Goal: Task Accomplishment & Management: Manage account settings

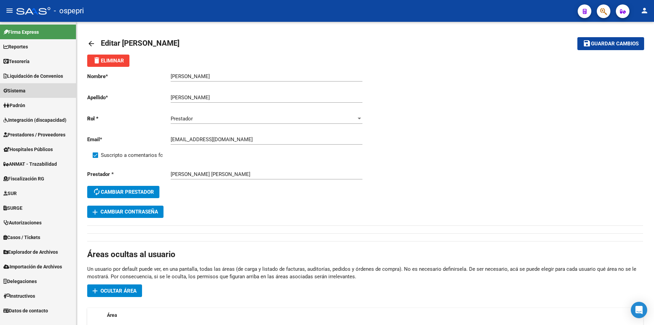
click at [36, 89] on link "Sistema" at bounding box center [38, 90] width 76 height 15
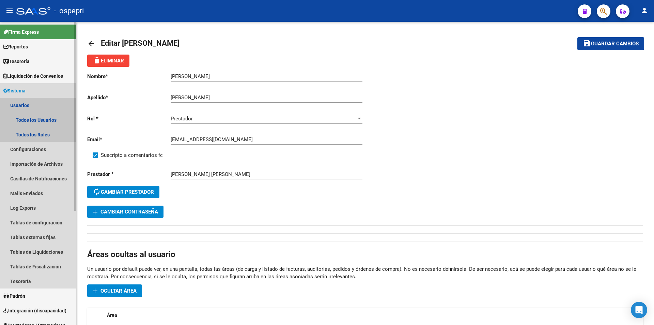
click at [39, 106] on link "Usuarios" at bounding box center [38, 105] width 76 height 15
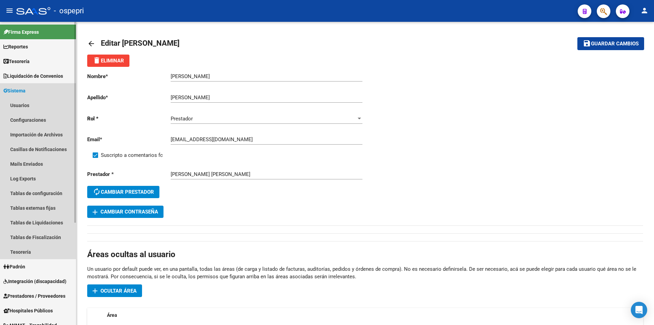
click at [39, 94] on link "Sistema" at bounding box center [38, 90] width 76 height 15
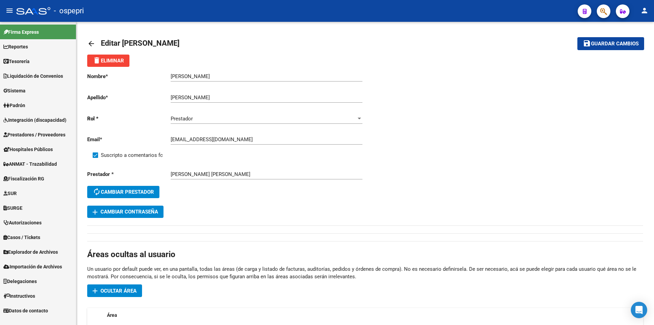
click at [38, 106] on link "Padrón" at bounding box center [38, 105] width 76 height 15
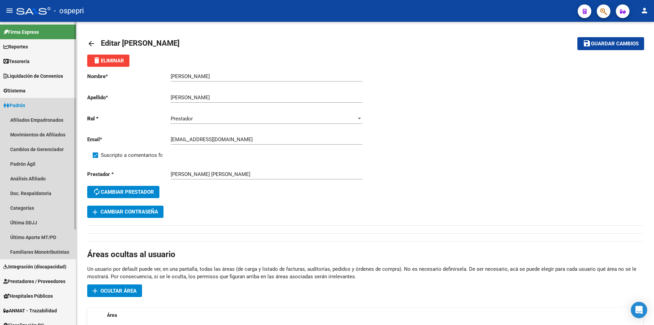
click at [38, 105] on link "Padrón" at bounding box center [38, 105] width 76 height 15
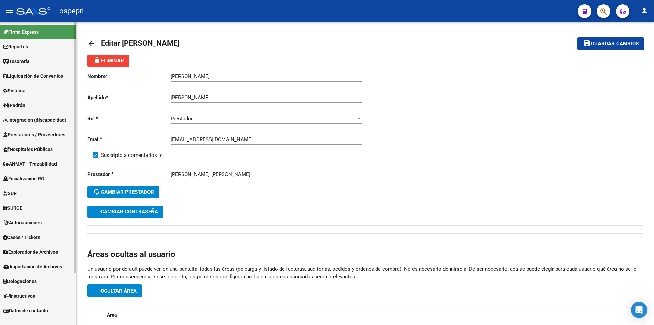
click at [40, 92] on link "Sistema" at bounding box center [38, 90] width 76 height 15
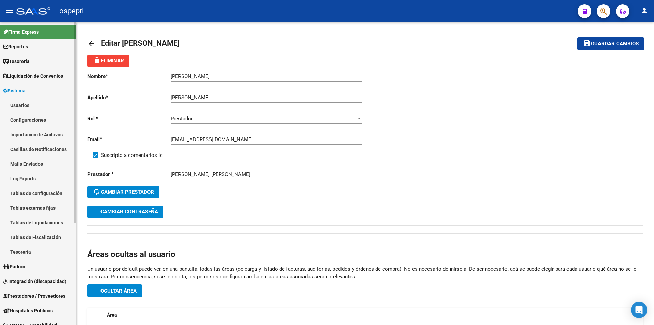
click at [40, 105] on link "Usuarios" at bounding box center [38, 105] width 76 height 15
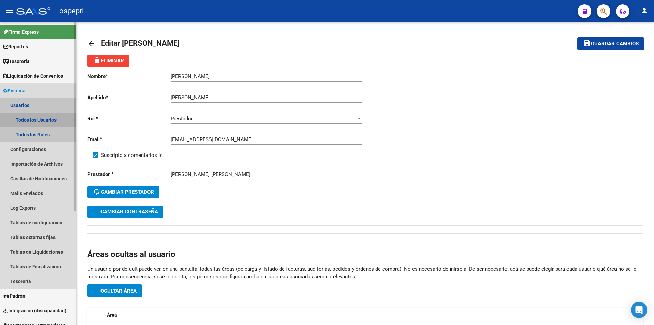
click at [40, 121] on link "Todos los Usuarios" at bounding box center [38, 119] width 76 height 15
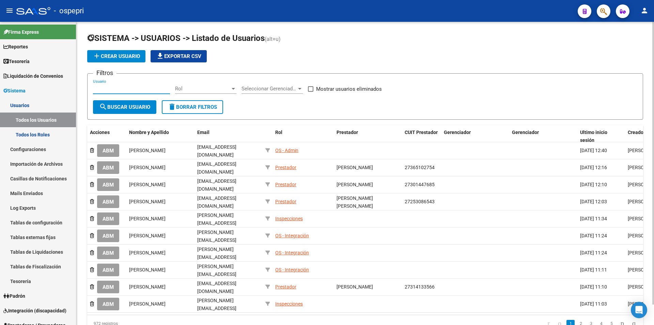
paste input "27314522317"
type input "27314522317"
click at [129, 109] on span "search Buscar Usuario" at bounding box center [124, 107] width 51 height 6
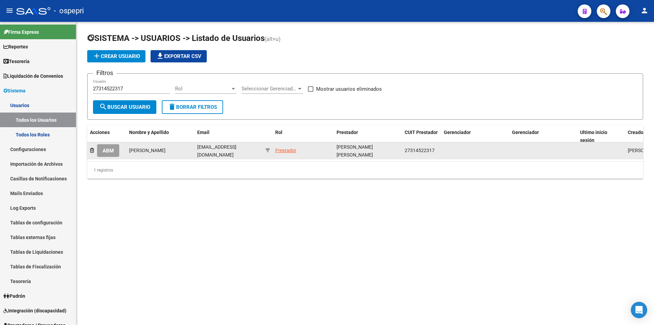
click at [114, 152] on span "ABM" at bounding box center [108, 151] width 11 height 6
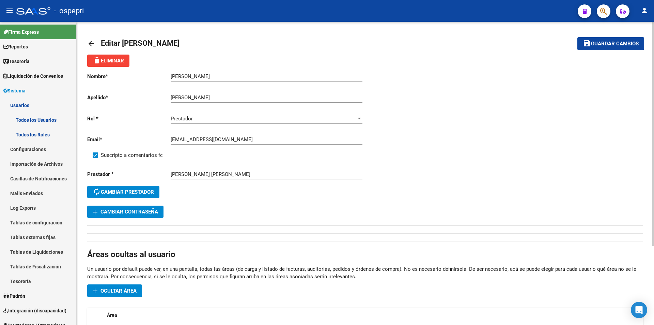
click at [194, 141] on input "[EMAIL_ADDRESS][DOMAIN_NAME]" at bounding box center [267, 139] width 192 height 6
paste input ".ar"
type input "[EMAIL_ADDRESS][DOMAIN_NAME]"
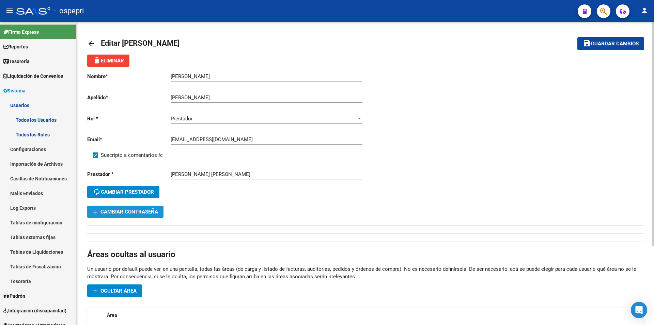
click at [123, 212] on span "add Cambiar Contraseña" at bounding box center [125, 212] width 65 height 6
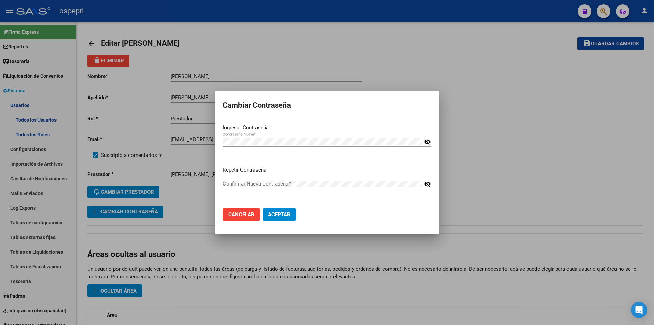
click at [427, 142] on mat-icon "visibility_off" at bounding box center [427, 142] width 7 height 8
click at [246, 228] on mat-dialog-container "Cambiar Contraseña Ingresar Contraseña Contraseña Nueva * visibility Repetir Co…" at bounding box center [327, 163] width 225 height 144
click at [278, 213] on span "Aceptar" at bounding box center [279, 214] width 22 height 6
click at [426, 184] on mat-icon "visibility_off" at bounding box center [427, 184] width 7 height 8
click at [279, 215] on span "Aceptar" at bounding box center [279, 214] width 22 height 6
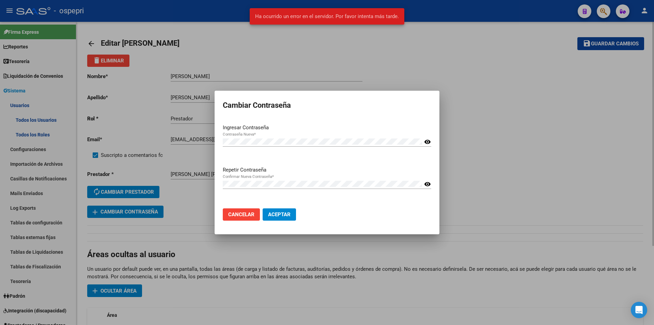
click at [390, 56] on div at bounding box center [327, 162] width 654 height 325
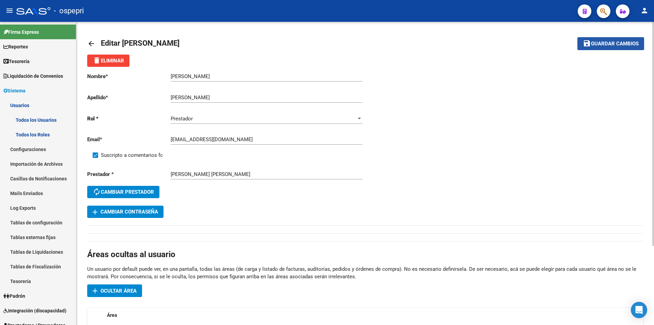
click at [614, 38] on button "save Guardar cambios" at bounding box center [611, 43] width 67 height 13
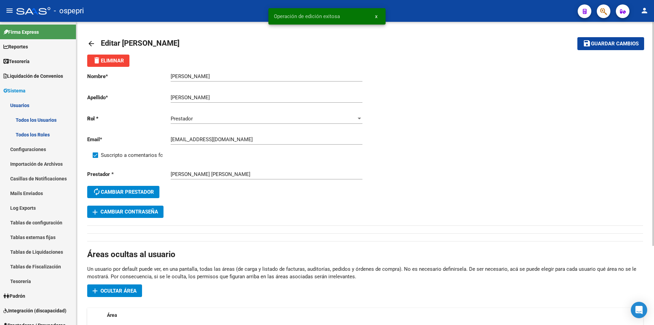
click at [133, 216] on button "add Cambiar Contraseña" at bounding box center [125, 212] width 76 height 12
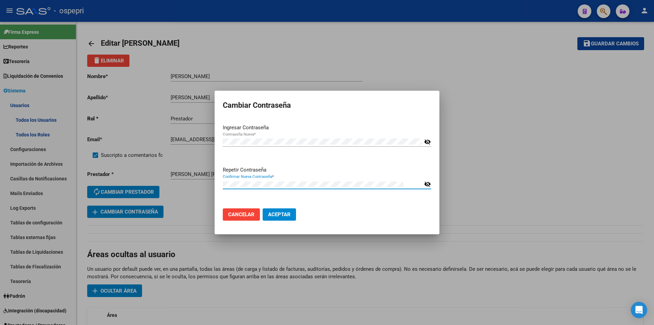
click at [244, 193] on div "Confirmar Nueva Contraseña * visibility_off" at bounding box center [327, 187] width 209 height 17
click at [280, 213] on span "Aceptar" at bounding box center [279, 214] width 22 height 6
